Goal: Find specific page/section: Find specific page/section

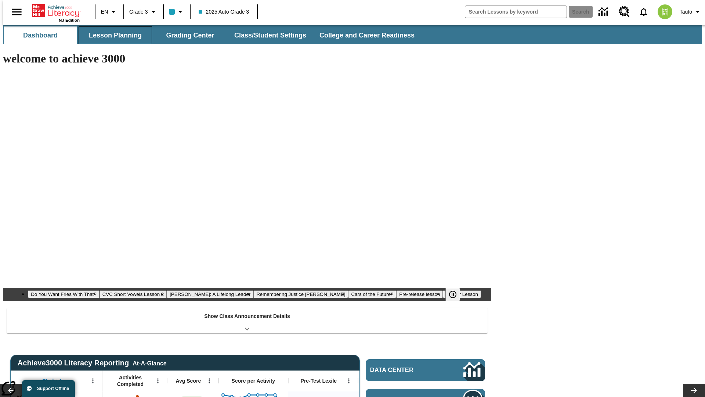
click at [112, 35] on button "Lesson Planning" at bounding box center [115, 35] width 73 height 18
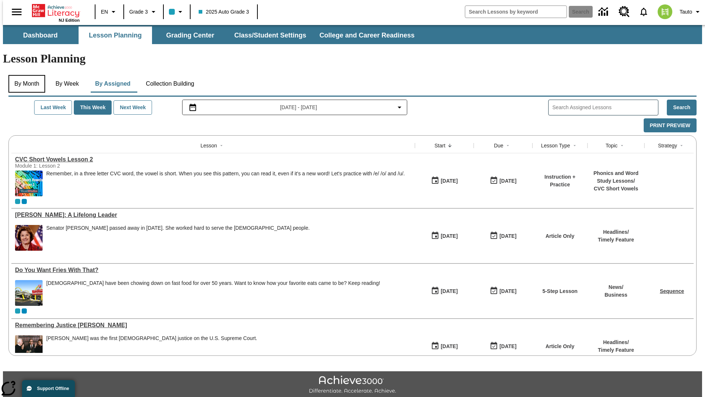
click at [25, 75] on button "By Month" at bounding box center [26, 84] width 37 height 18
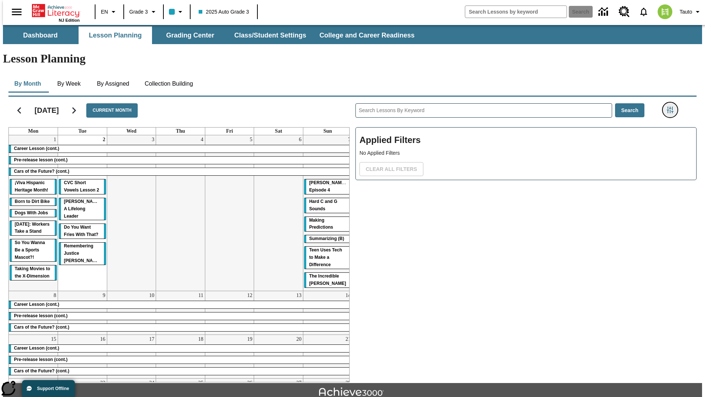
click at [672, 107] on icon "Filters Side menu" at bounding box center [670, 110] width 7 height 7
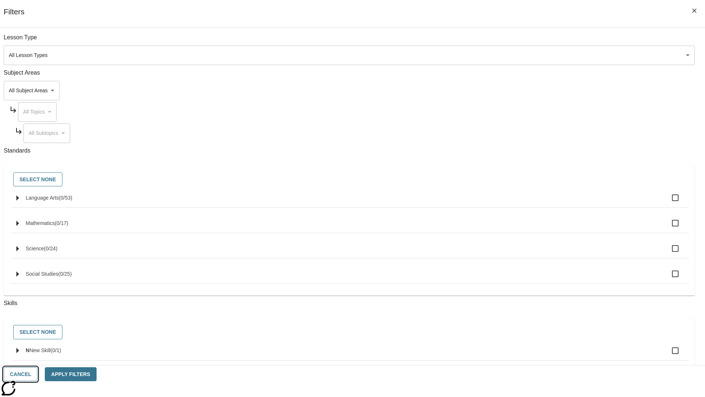
click at [37, 374] on button "Cancel" at bounding box center [21, 374] width 34 height 14
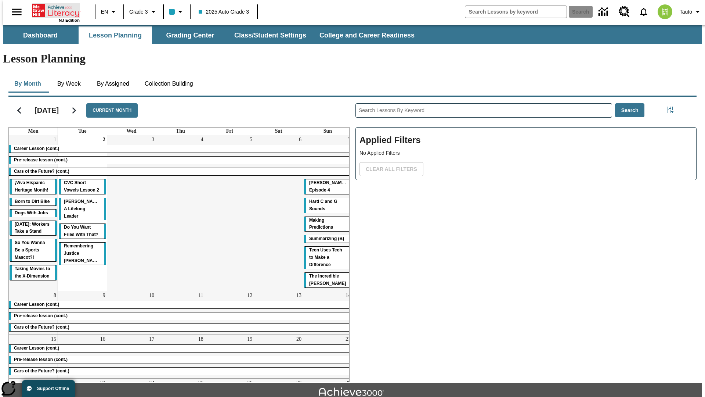
click at [53, 10] on icon "Home" at bounding box center [56, 10] width 49 height 15
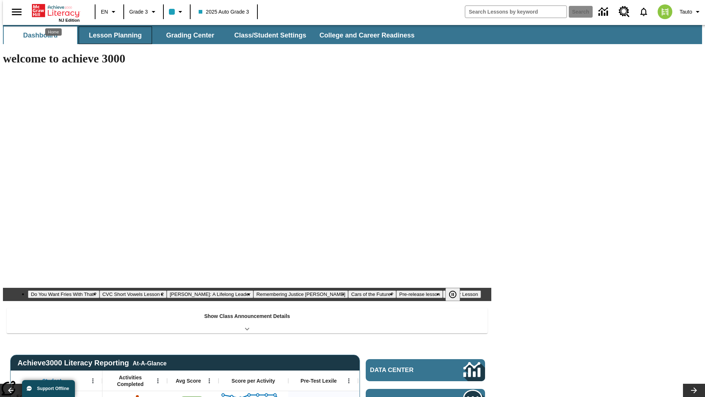
click at [112, 35] on button "Lesson Planning" at bounding box center [115, 35] width 73 height 18
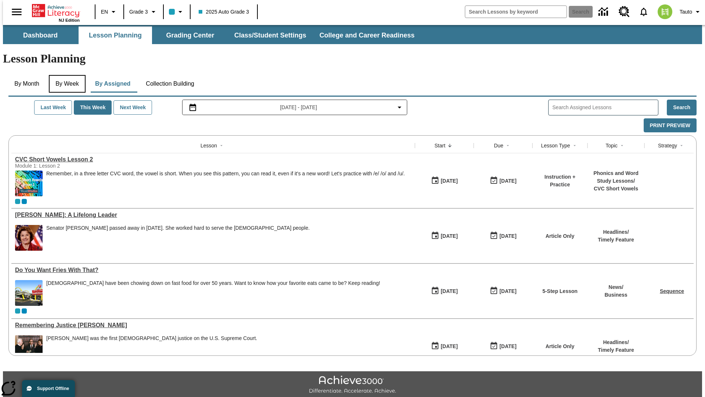
click at [66, 75] on button "By Week" at bounding box center [67, 84] width 37 height 18
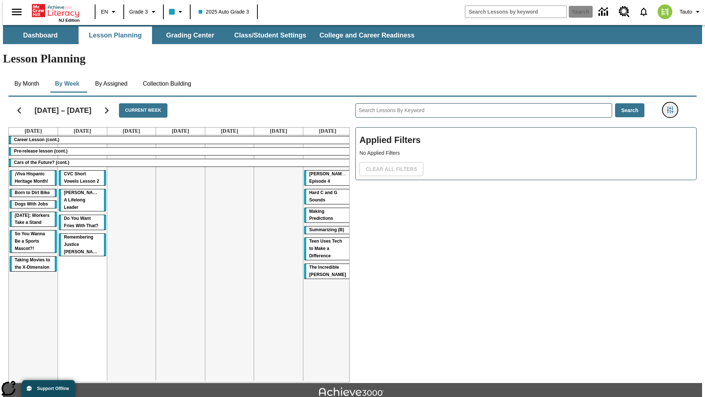
click at [672, 107] on icon "Filters Side menu" at bounding box center [670, 110] width 7 height 7
